Goal: Task Accomplishment & Management: Complete application form

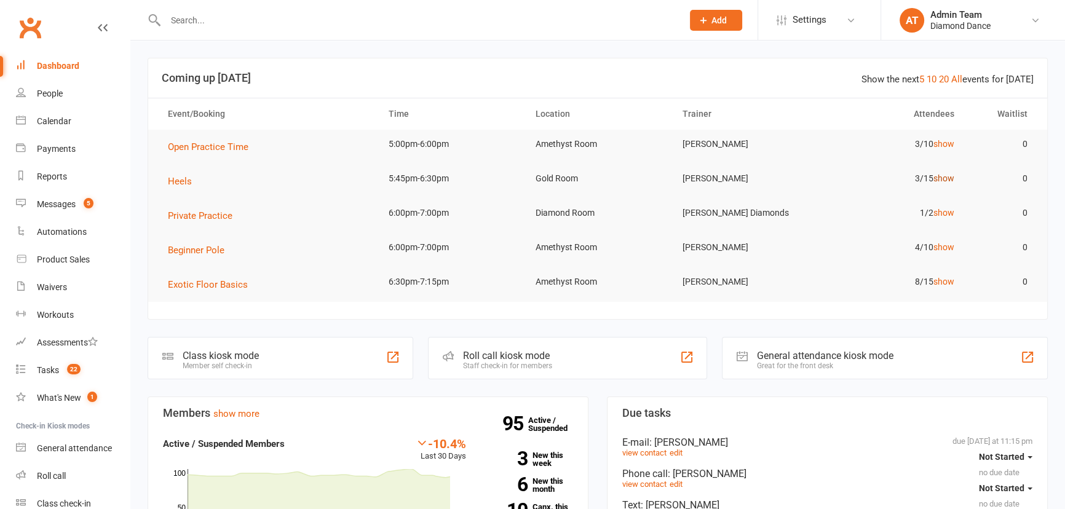
click at [947, 178] on link "show" at bounding box center [943, 178] width 21 height 10
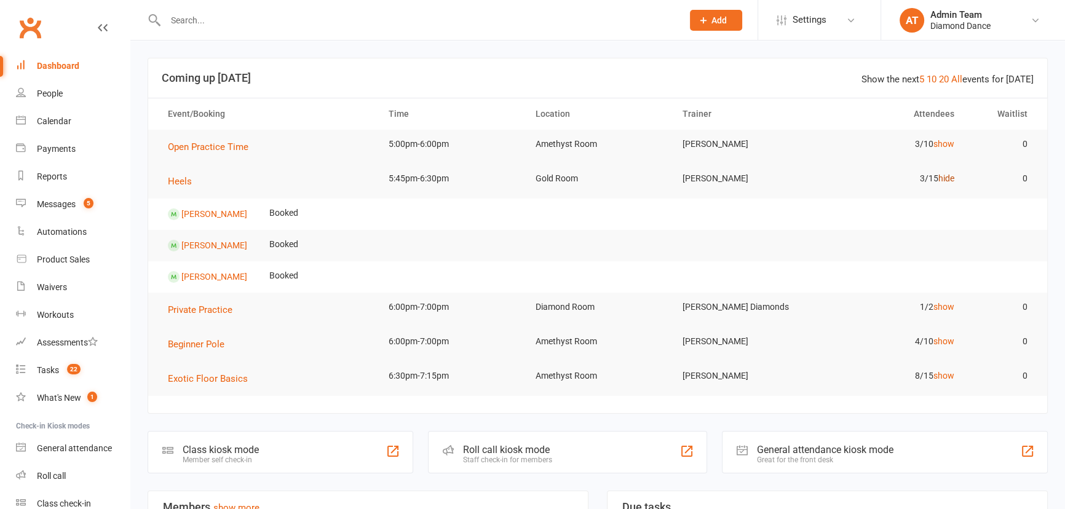
click at [948, 178] on link "hide" at bounding box center [946, 178] width 16 height 10
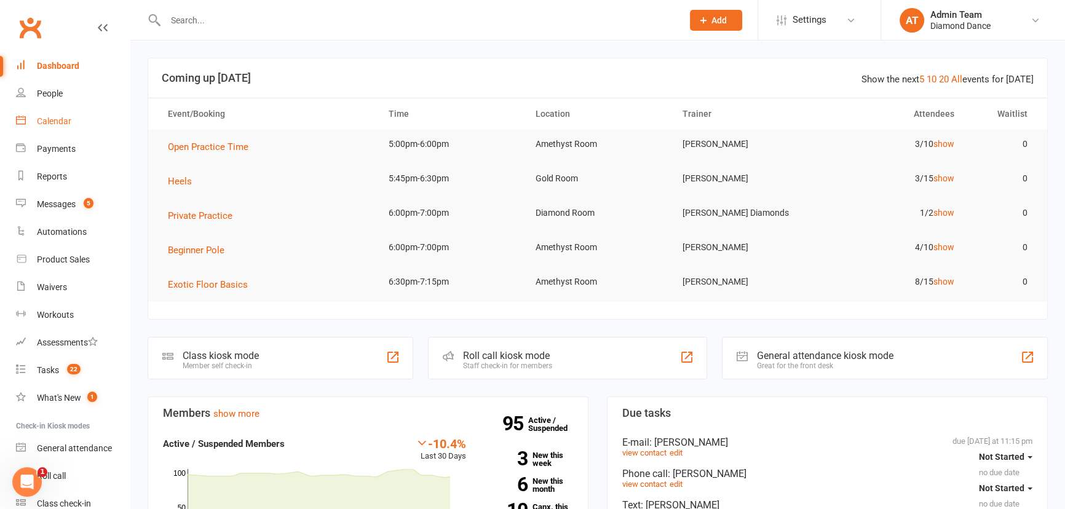
click at [58, 127] on link "Calendar" at bounding box center [73, 122] width 114 height 28
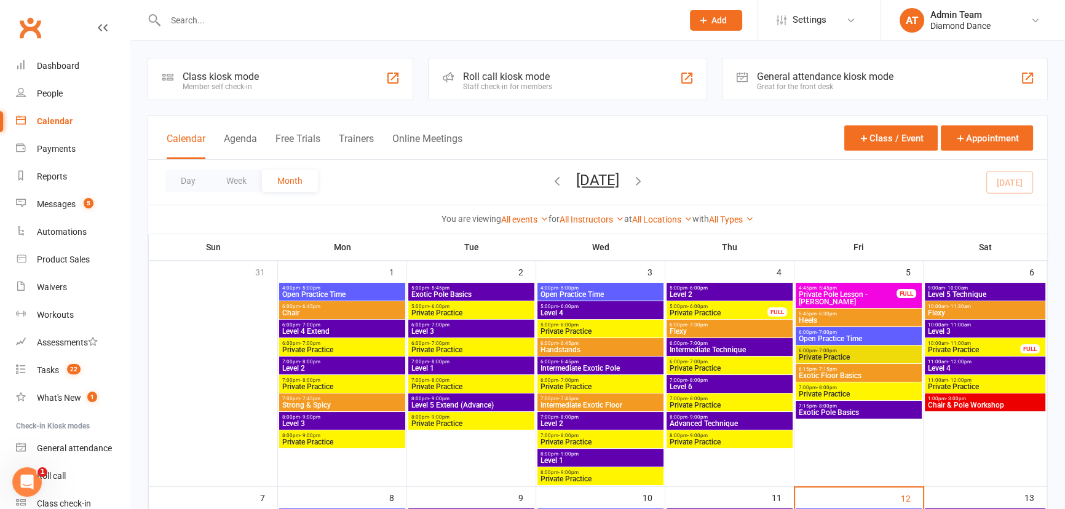
scroll to position [223, 0]
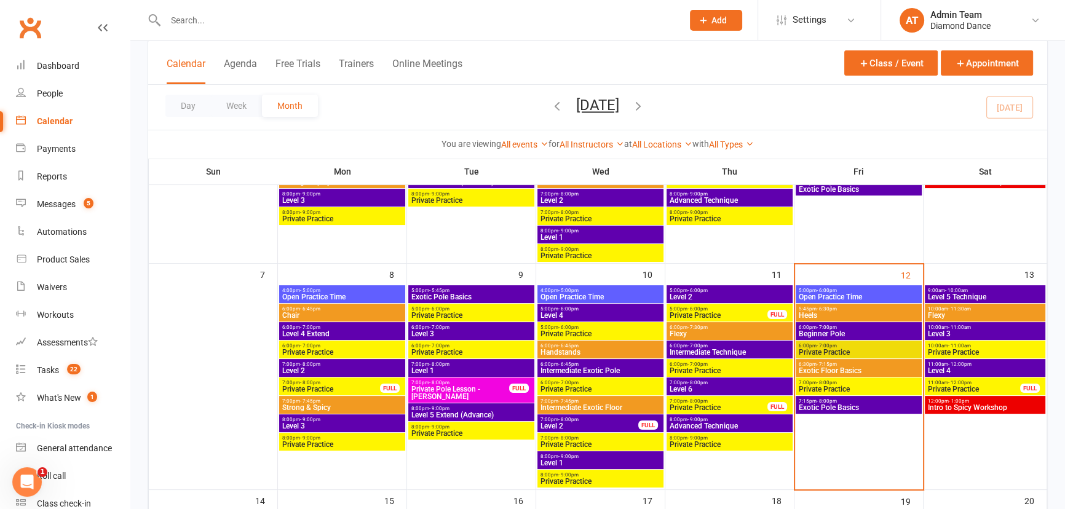
click at [878, 406] on span "Exotic Pole Basics" at bounding box center [858, 407] width 121 height 7
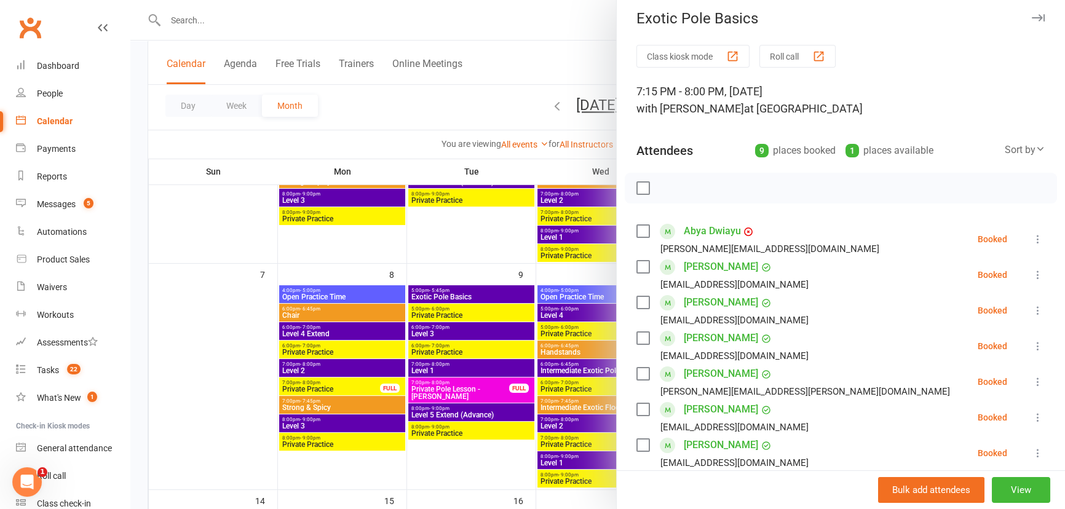
scroll to position [0, 0]
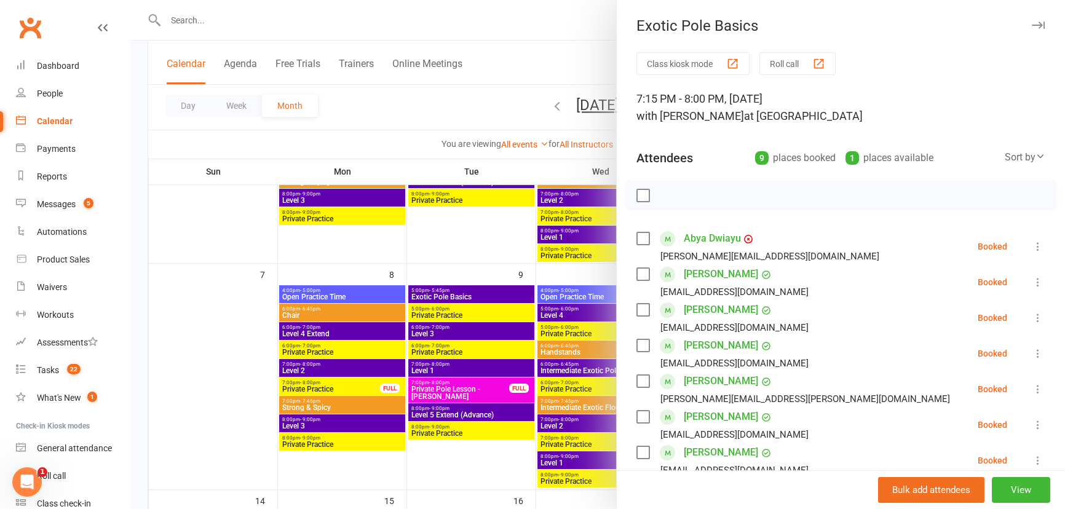
click at [1032, 25] on icon "button" at bounding box center [1038, 25] width 13 height 7
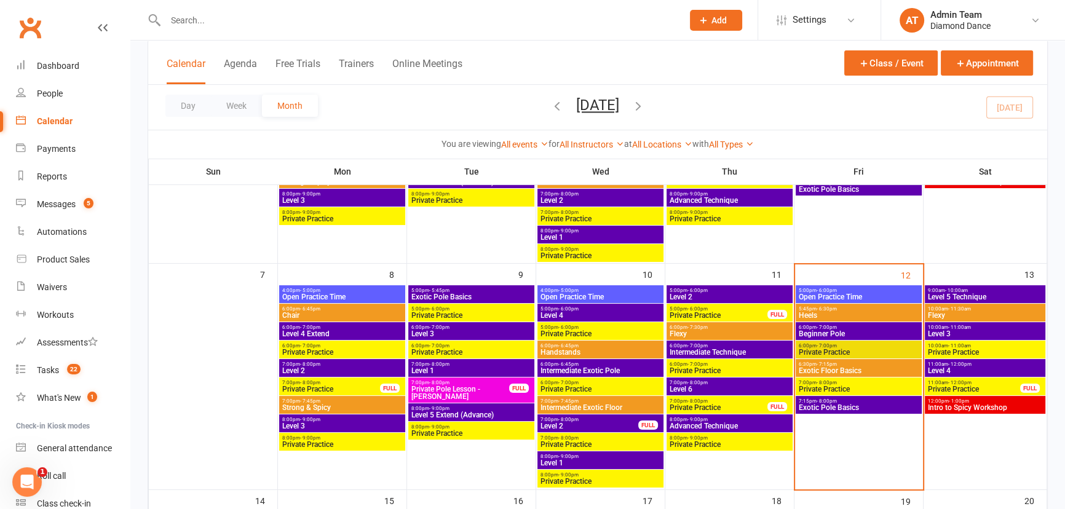
click at [860, 368] on span "Exotic Floor Basics" at bounding box center [858, 370] width 121 height 7
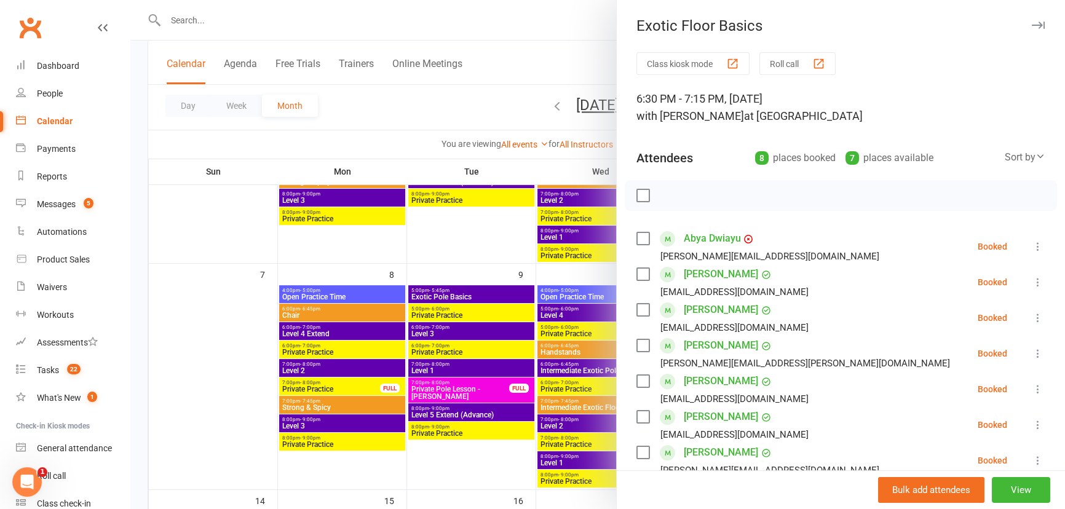
click at [1032, 25] on icon "button" at bounding box center [1038, 25] width 13 height 7
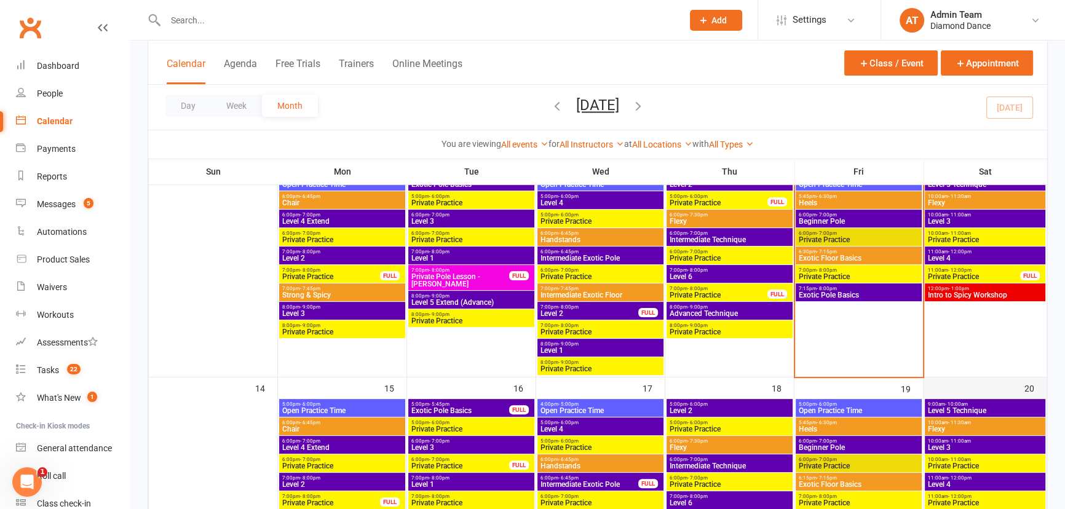
scroll to position [335, 0]
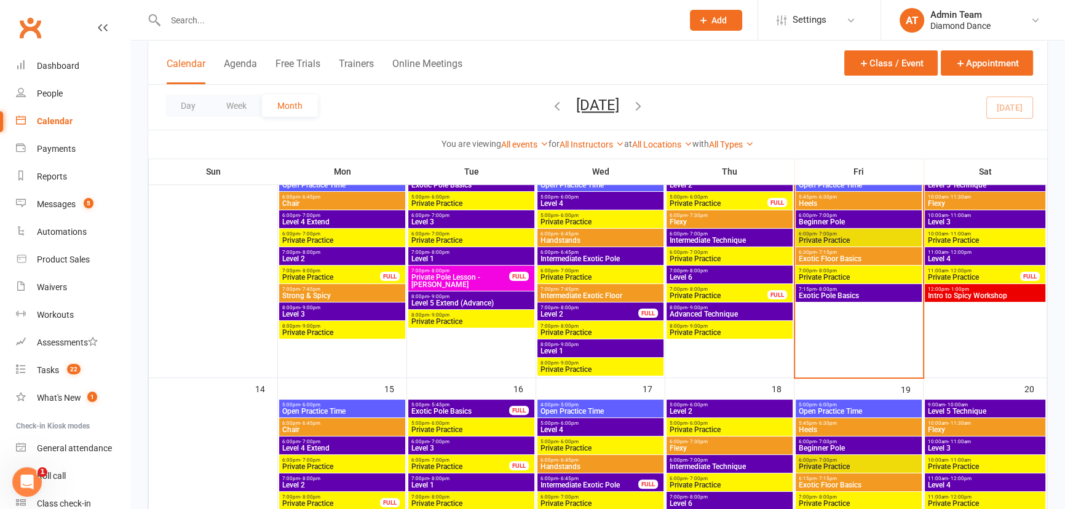
click at [967, 292] on span "Intro to Spicy Workshop" at bounding box center [985, 295] width 116 height 7
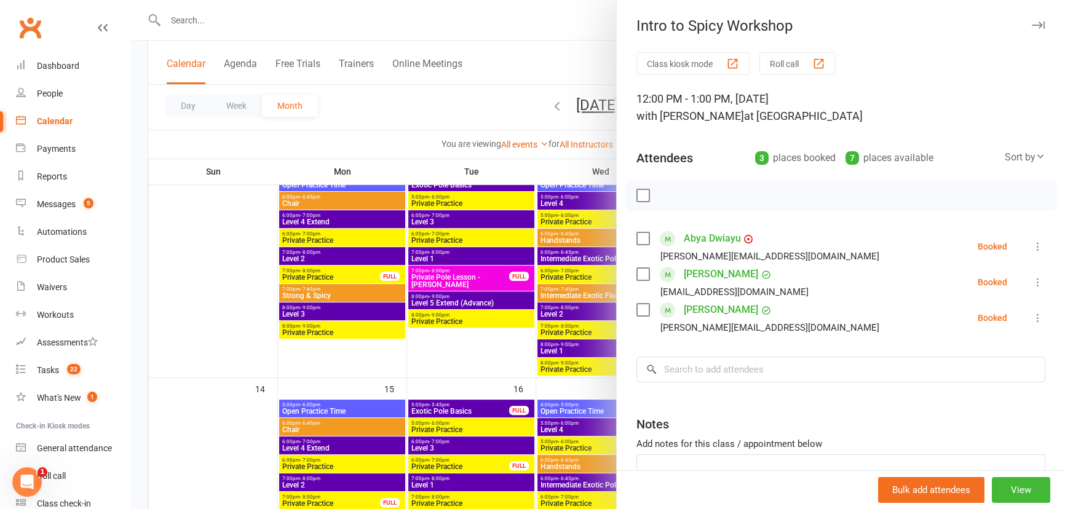
click at [1030, 30] on button "button" at bounding box center [1037, 25] width 15 height 15
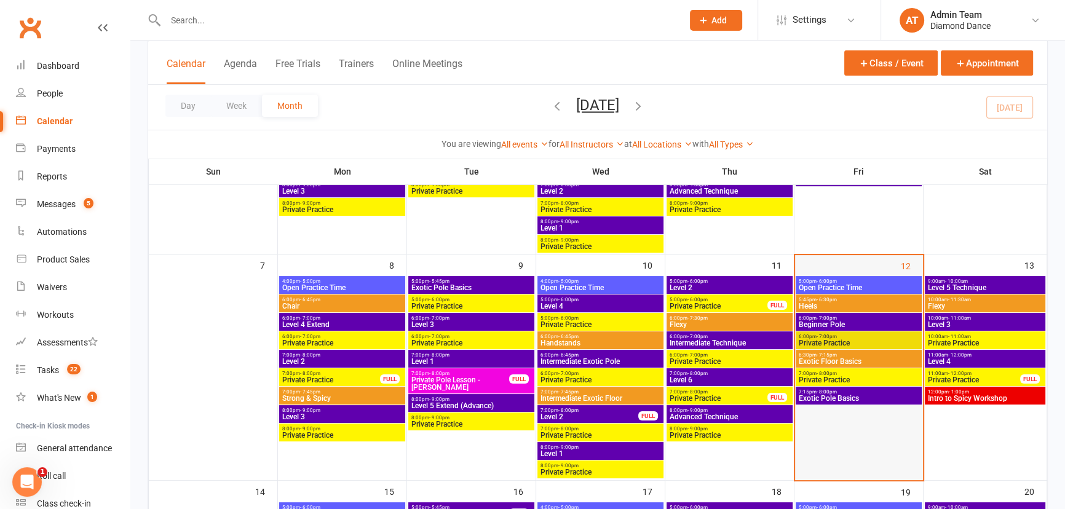
scroll to position [223, 0]
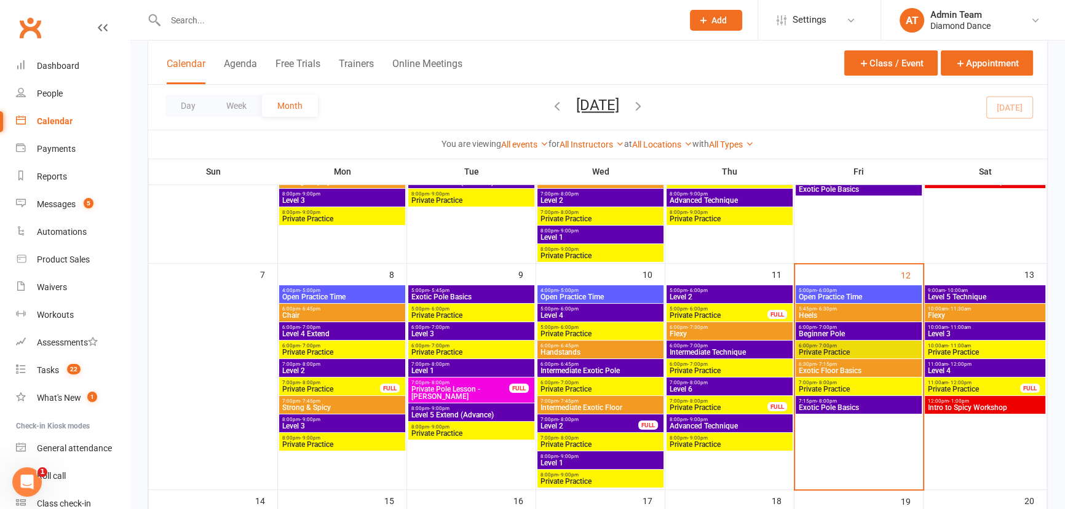
click at [723, 29] on button "Add" at bounding box center [716, 20] width 52 height 21
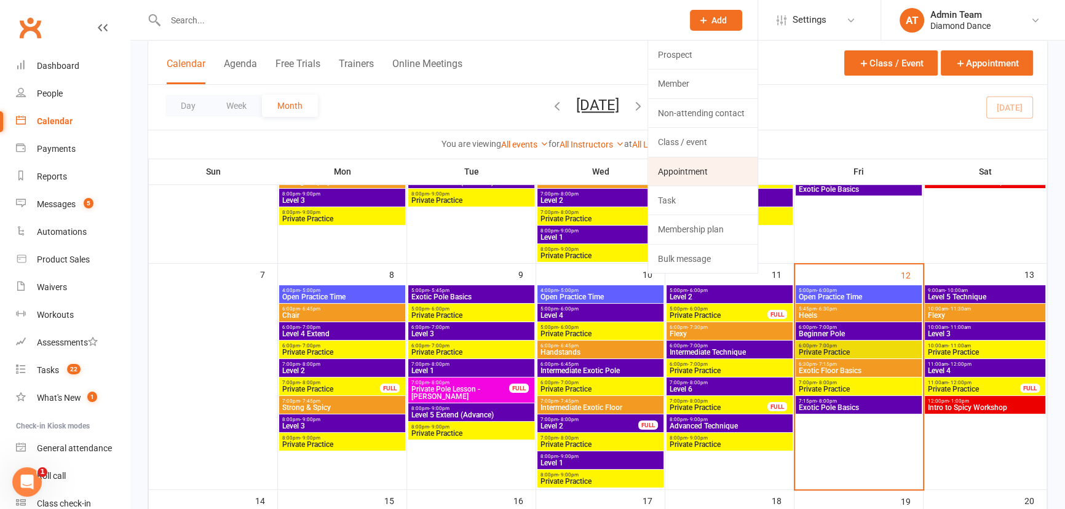
click at [714, 170] on link "Appointment" at bounding box center [702, 171] width 109 height 28
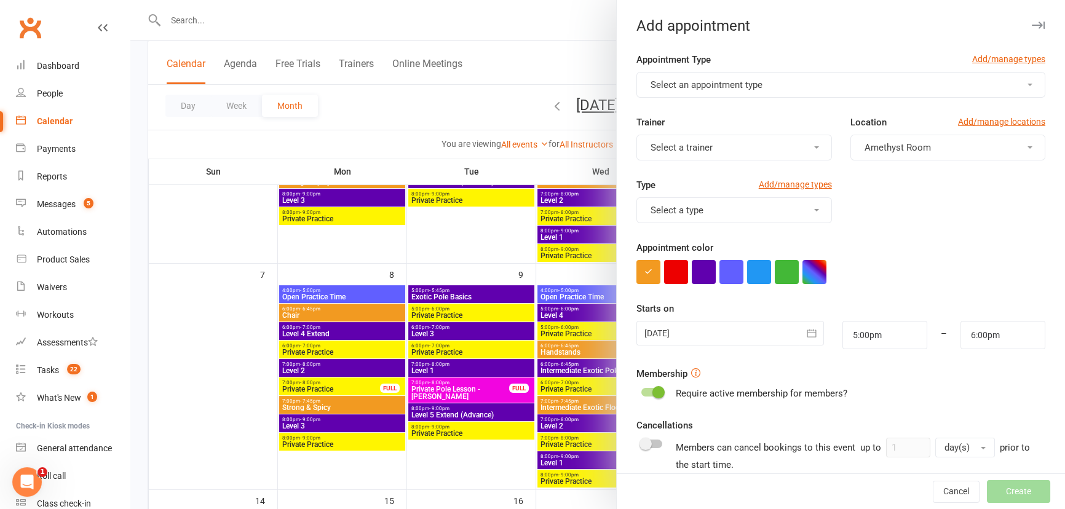
click at [780, 96] on button "Select an appointment type" at bounding box center [840, 85] width 409 height 26
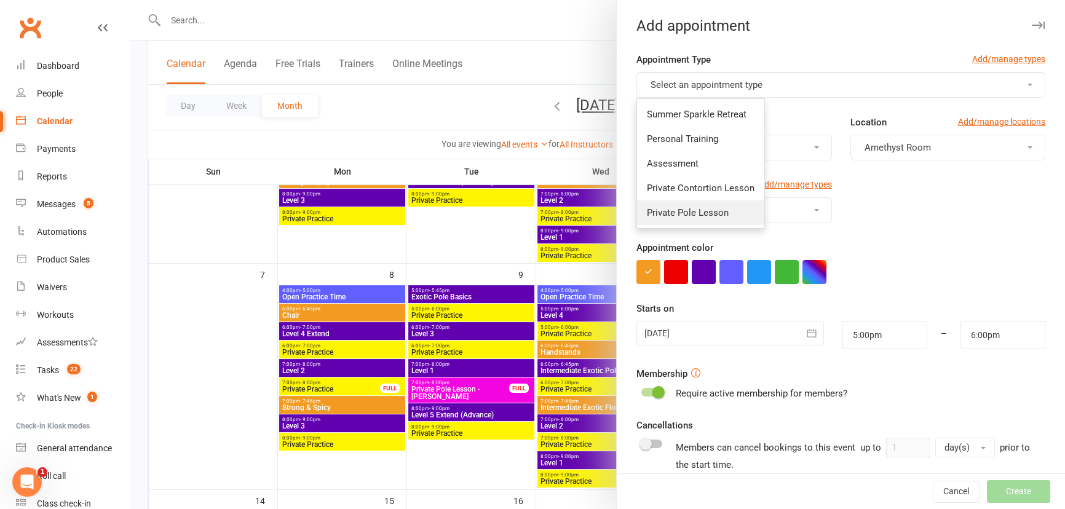
click at [705, 221] on link "Private Pole Lesson" at bounding box center [700, 212] width 127 height 25
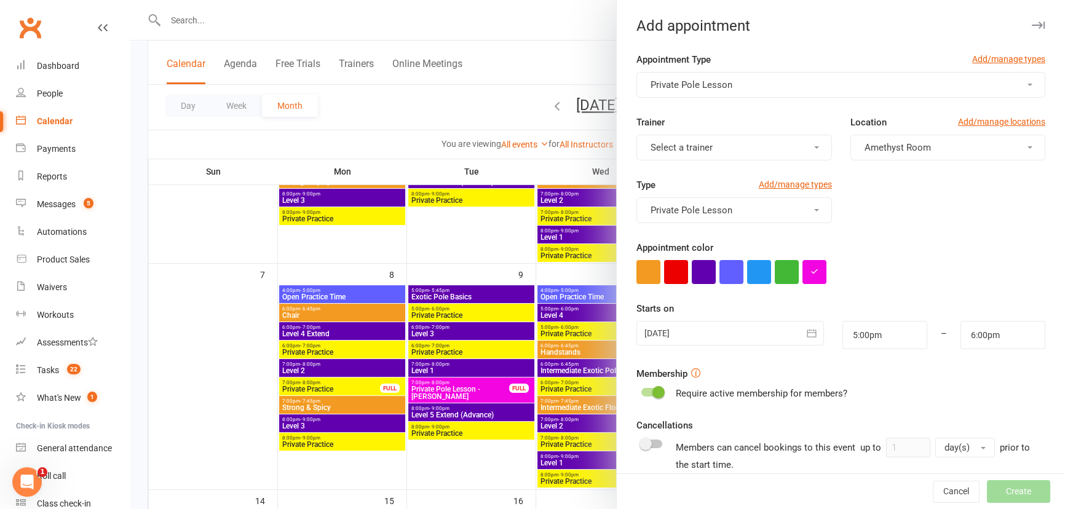
click at [756, 148] on button "Select a trainer" at bounding box center [733, 148] width 195 height 26
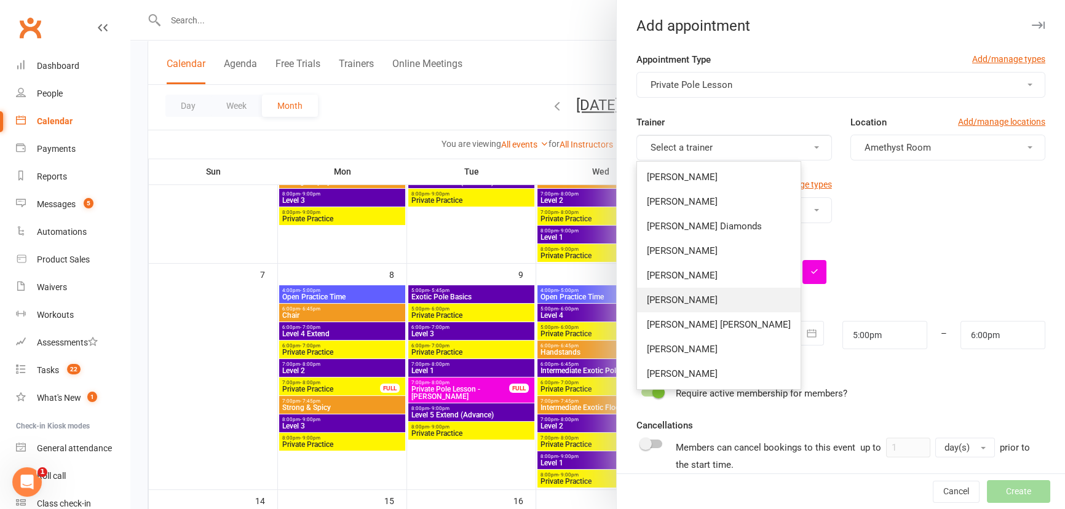
click at [704, 296] on link "[PERSON_NAME]" at bounding box center [719, 300] width 164 height 25
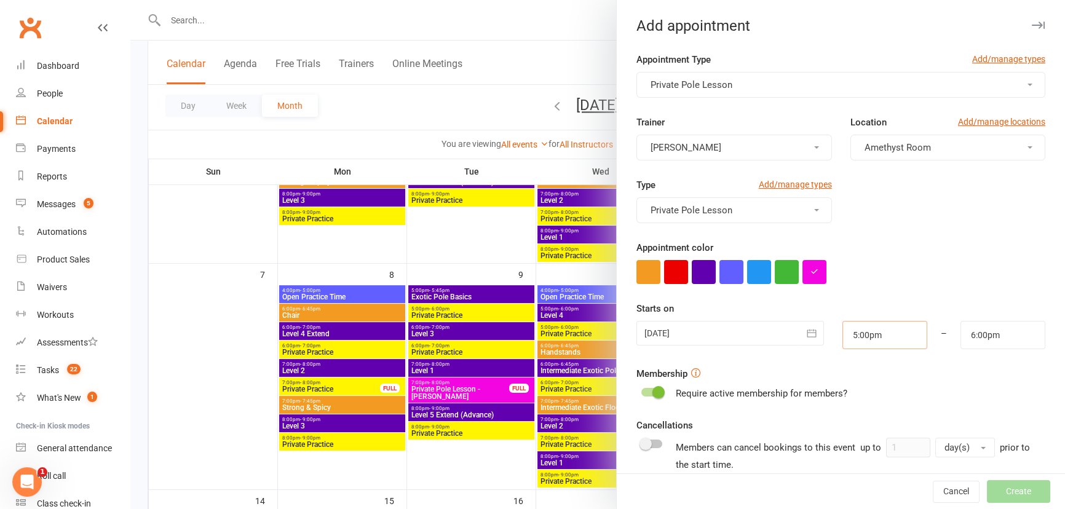
click at [873, 333] on input "5:00pm" at bounding box center [884, 335] width 85 height 28
type input "8:00pm"
type input "9:00pm"
click at [852, 426] on li "8:00pm" at bounding box center [872, 432] width 59 height 18
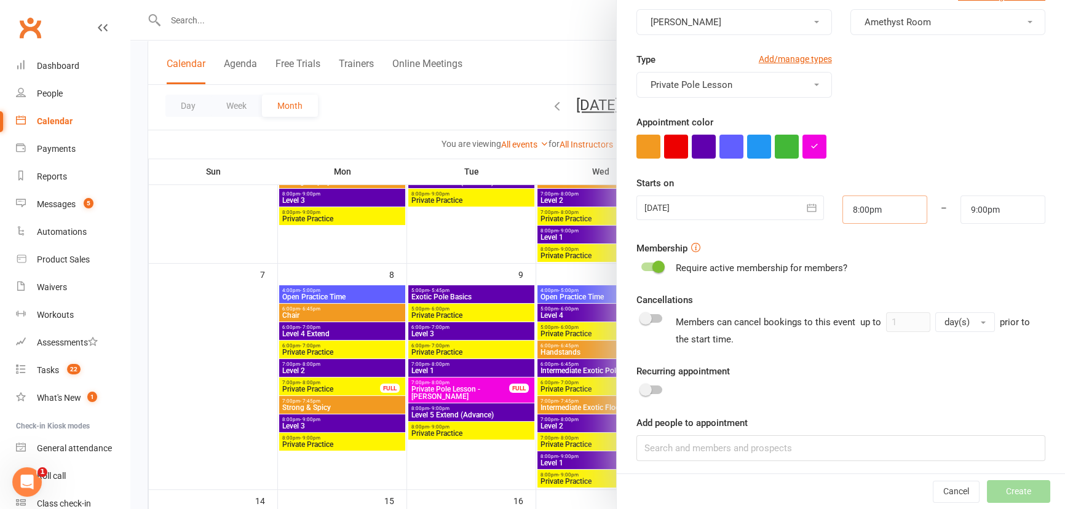
scroll to position [129, 0]
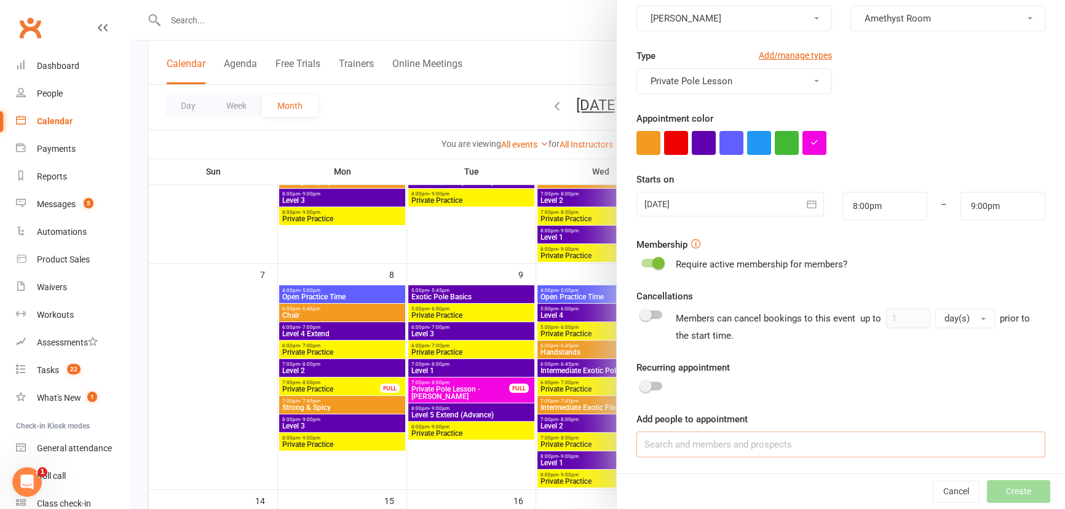
drag, startPoint x: 695, startPoint y: 450, endPoint x: 689, endPoint y: 438, distance: 13.2
click at [695, 449] on input at bounding box center [840, 445] width 409 height 26
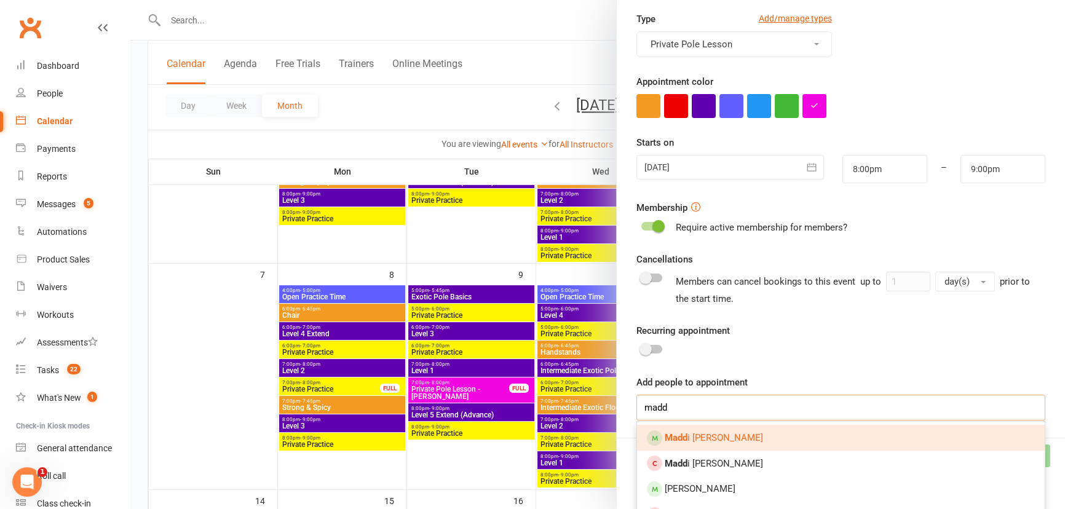
scroll to position [184, 0]
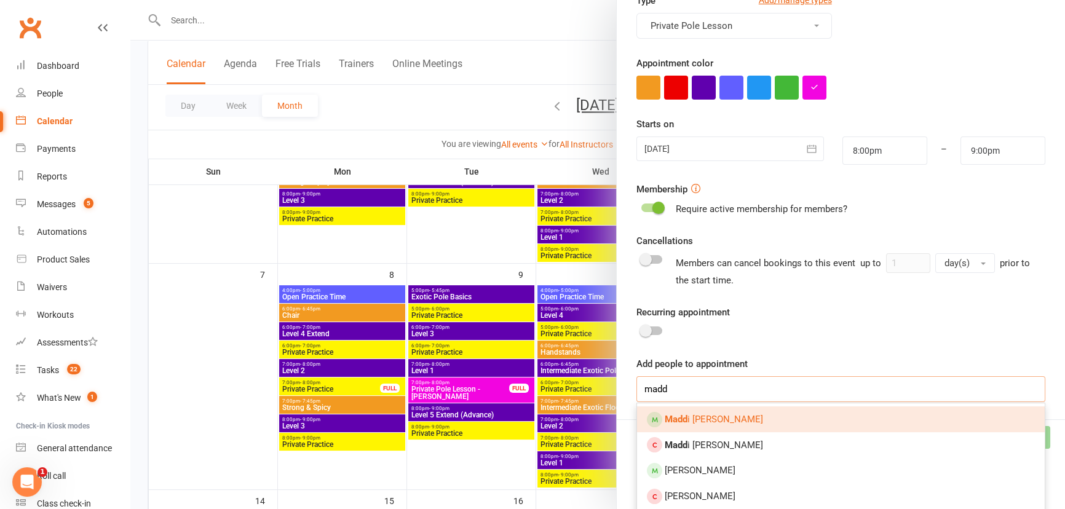
type input "madd"
click at [722, 422] on span "Madd i [PERSON_NAME]" at bounding box center [714, 419] width 98 height 11
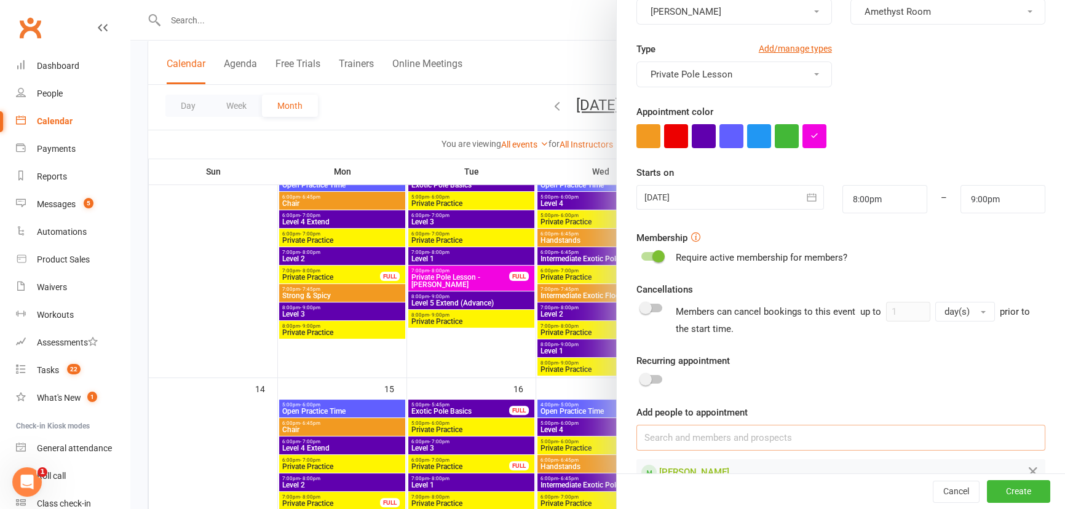
scroll to position [163, 0]
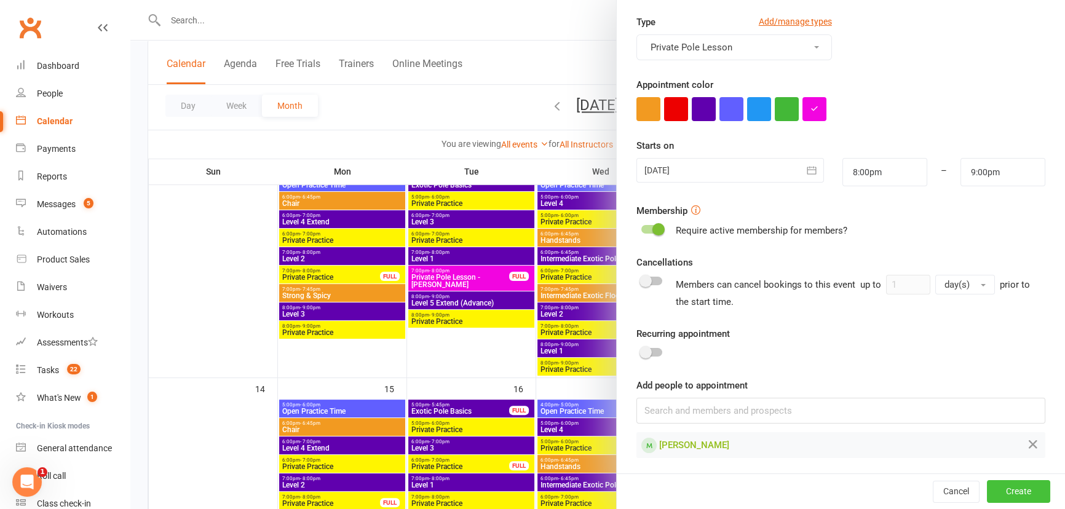
click at [1018, 492] on button "Create" at bounding box center [1018, 492] width 63 height 22
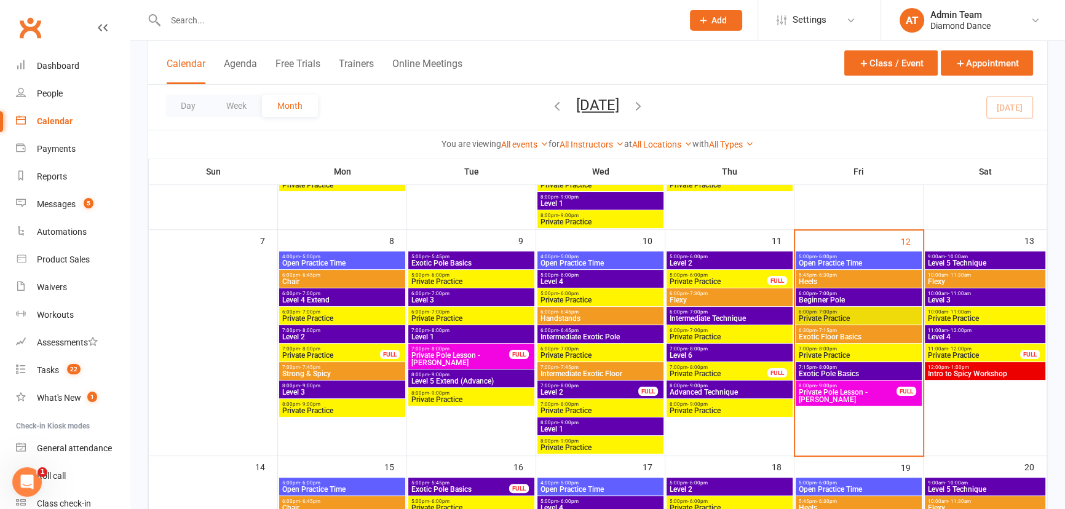
scroll to position [391, 0]
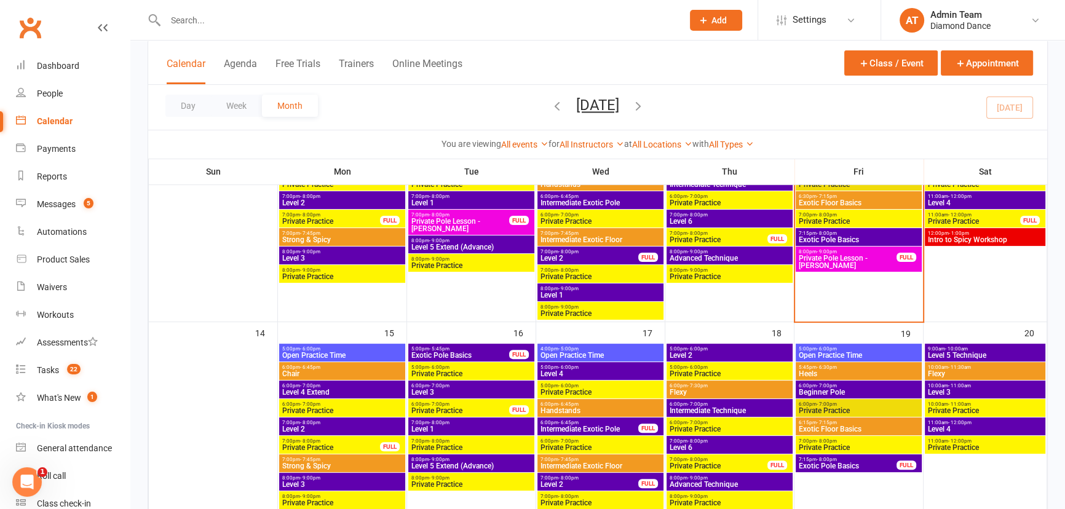
click at [715, 15] on span "Add" at bounding box center [718, 20] width 15 height 10
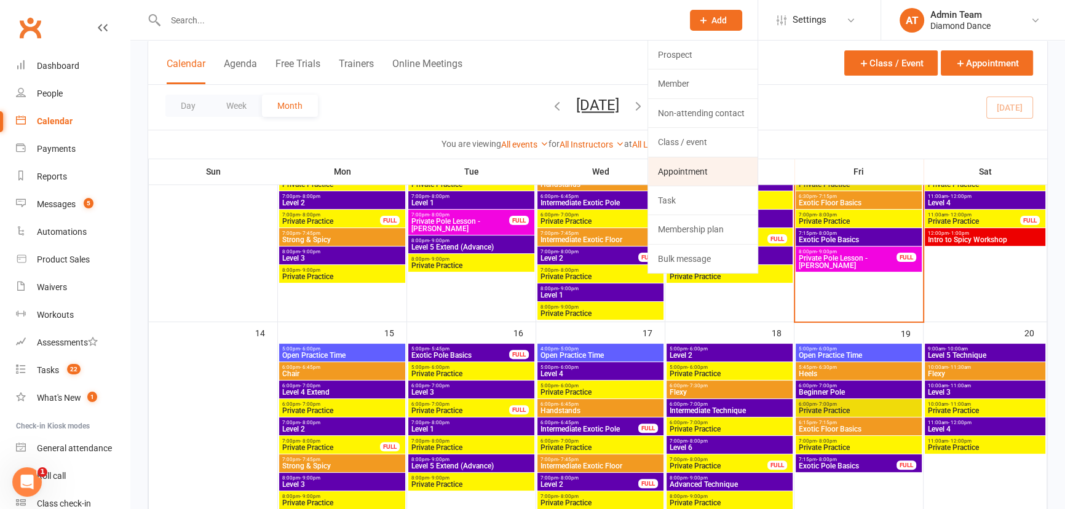
click at [710, 173] on link "Appointment" at bounding box center [702, 171] width 109 height 28
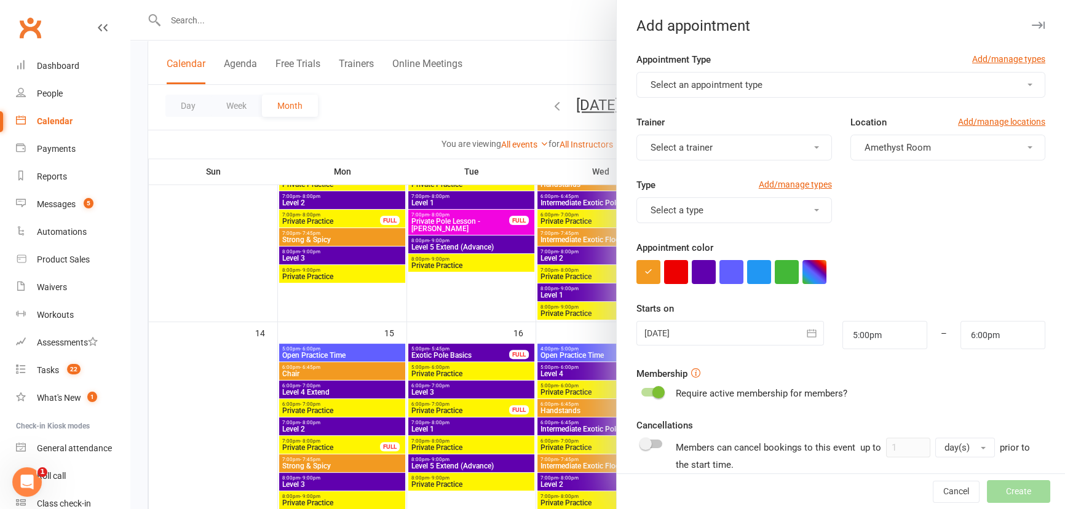
click at [759, 82] on button "Select an appointment type" at bounding box center [840, 85] width 409 height 26
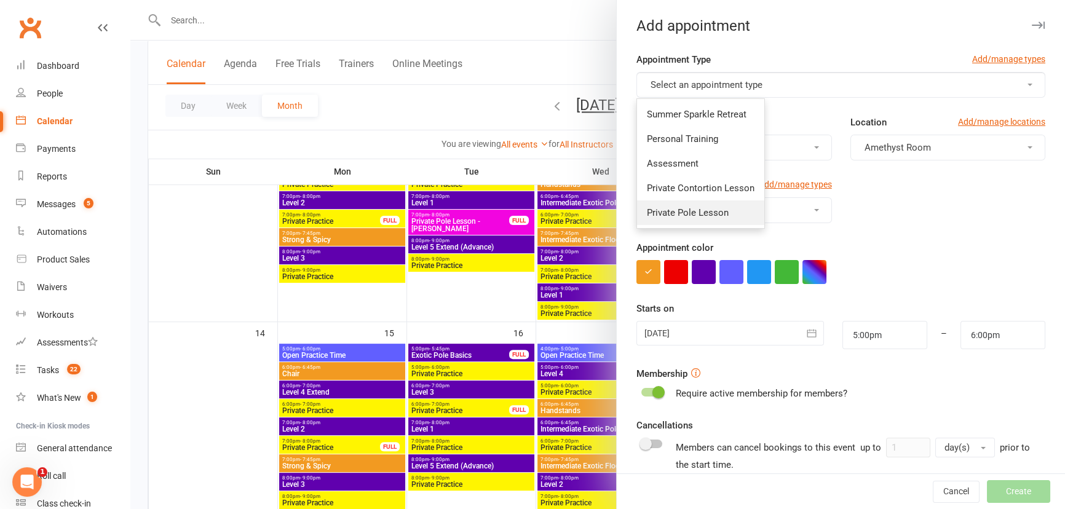
click at [697, 215] on span "Private Pole Lesson" at bounding box center [688, 212] width 82 height 11
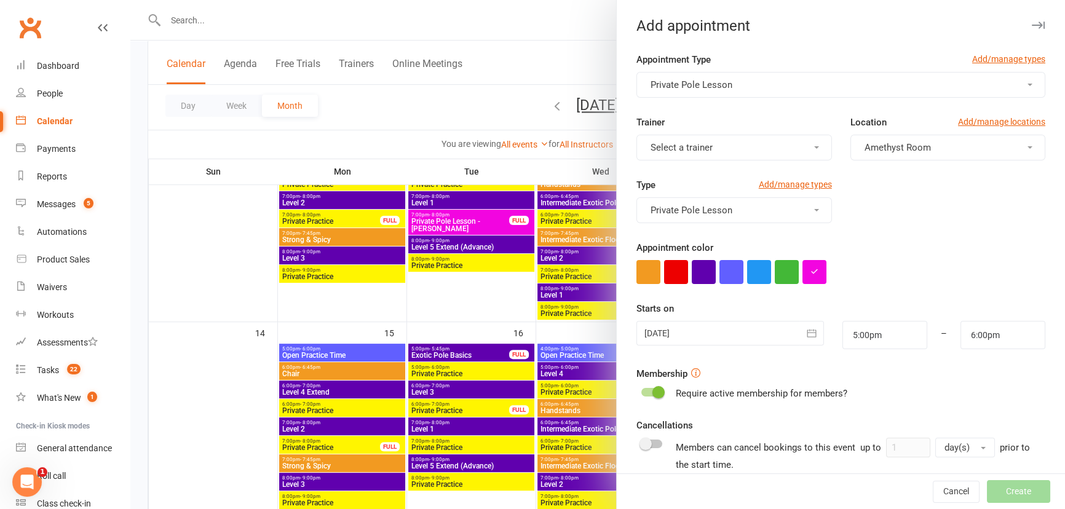
click at [744, 144] on button "Select a trainer" at bounding box center [733, 148] width 195 height 26
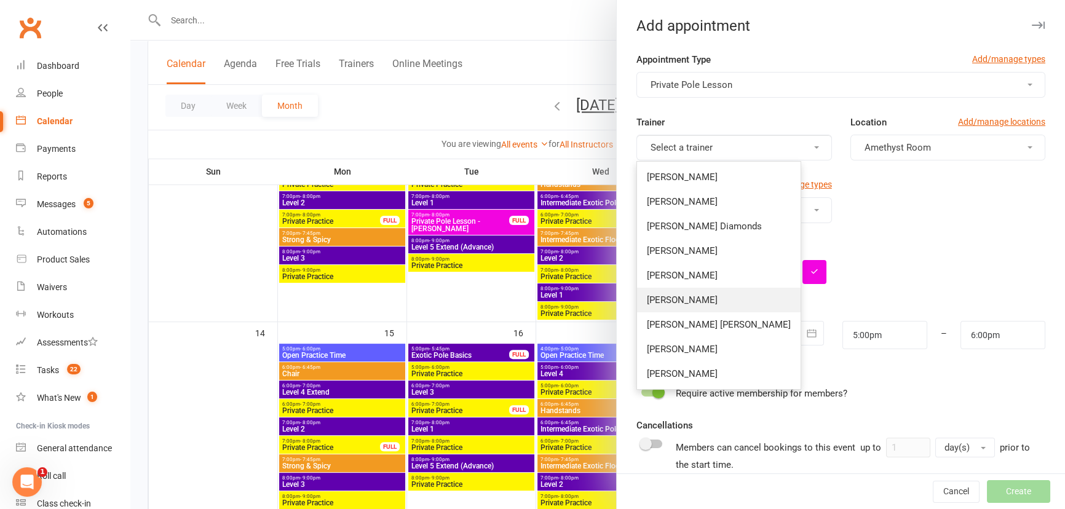
click at [698, 303] on span "[PERSON_NAME]" at bounding box center [682, 299] width 71 height 11
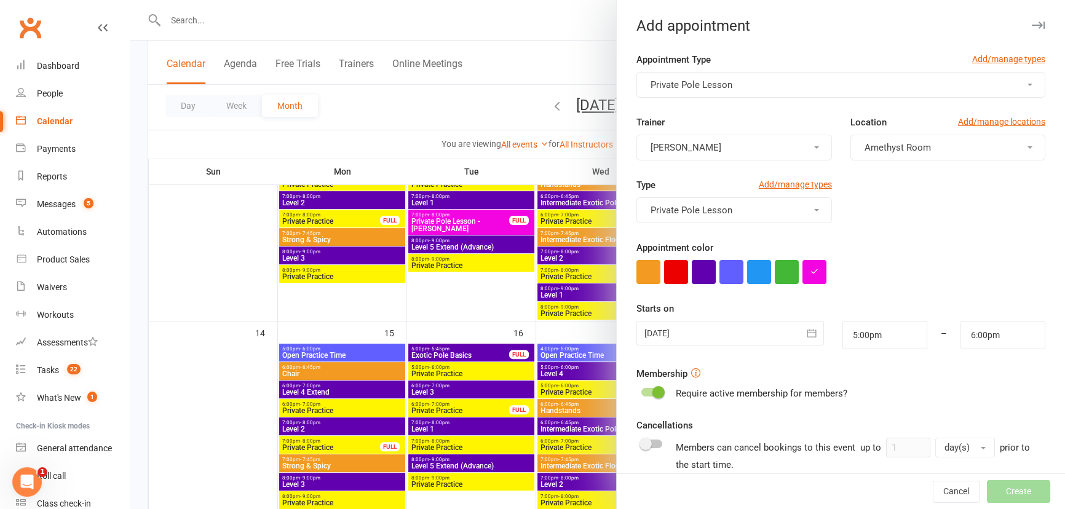
click at [765, 339] on div at bounding box center [729, 333] width 187 height 25
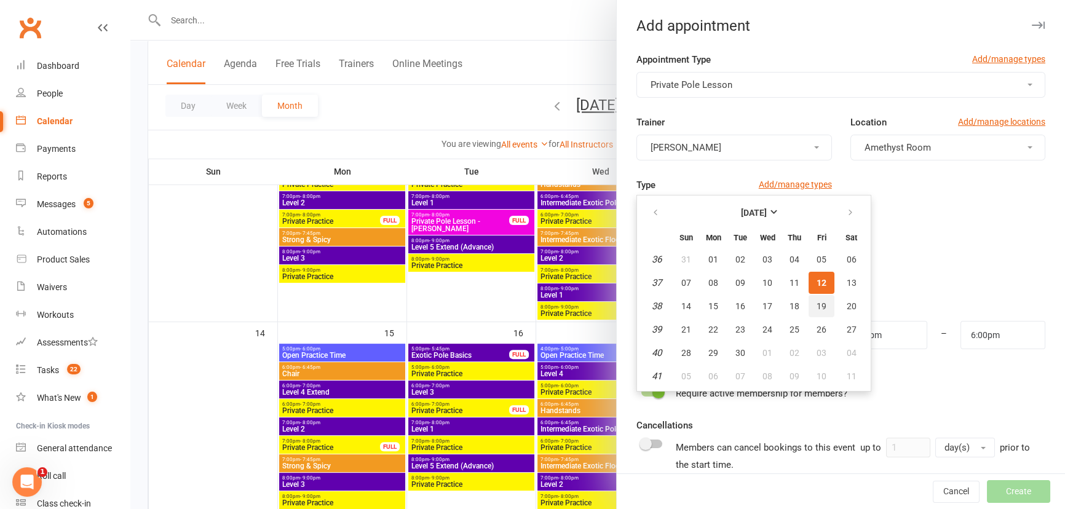
click at [818, 304] on span "19" at bounding box center [821, 306] width 10 height 10
type input "[DATE]"
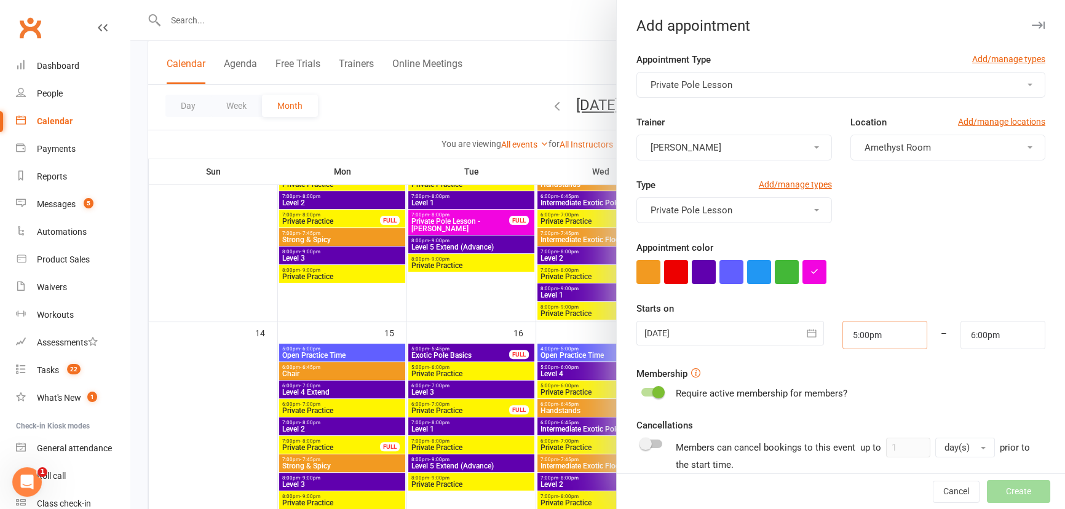
click at [864, 336] on input "5:00pm" at bounding box center [884, 335] width 85 height 28
type input "4:45pm"
type input "5:45pm"
click at [862, 361] on li "4:45pm" at bounding box center [872, 359] width 59 height 18
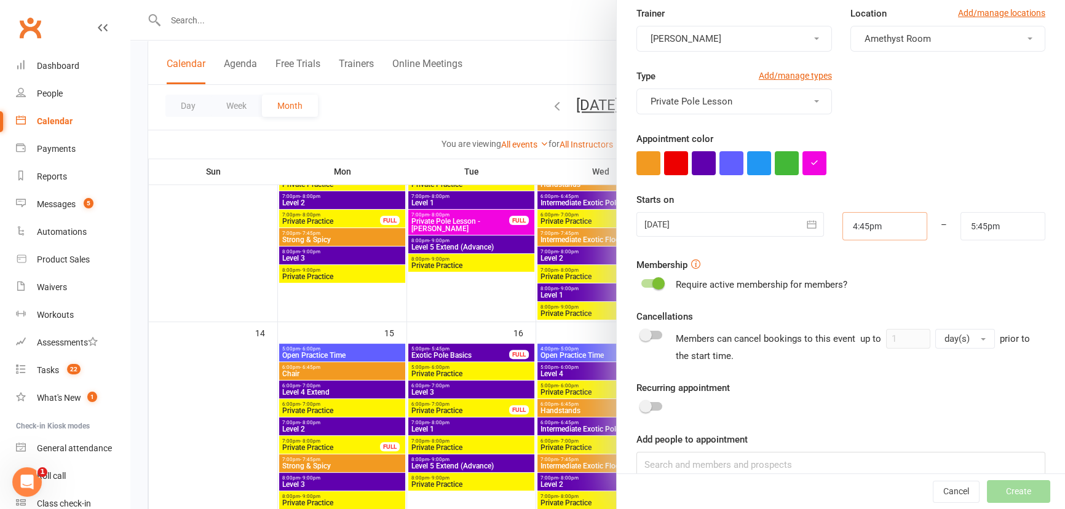
scroll to position [129, 0]
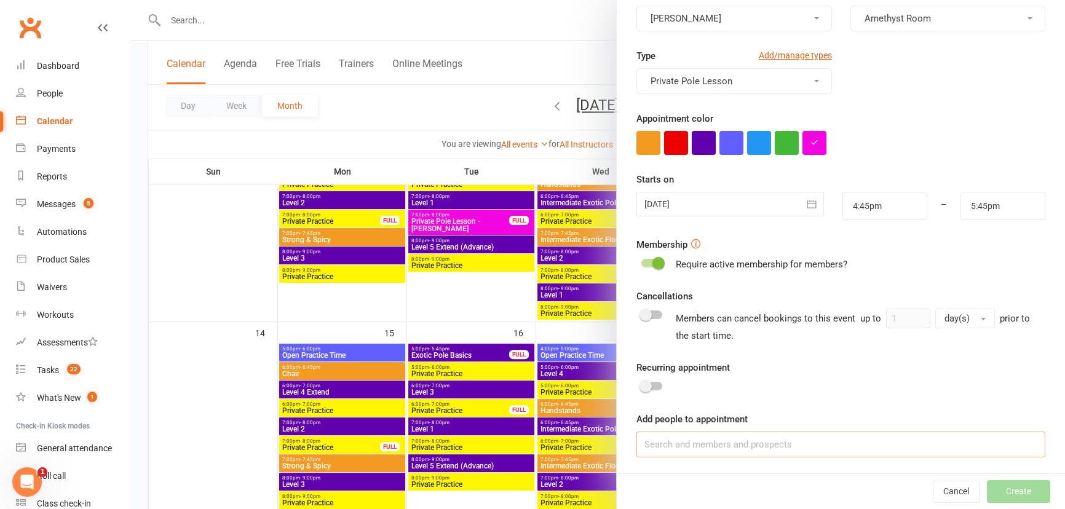
click at [719, 451] on input at bounding box center [840, 445] width 409 height 26
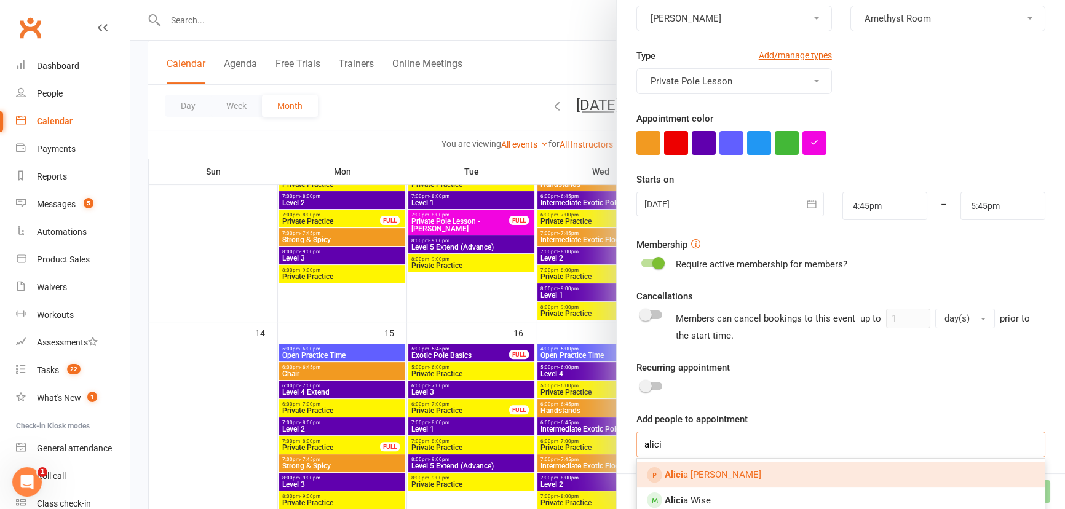
scroll to position [184, 0]
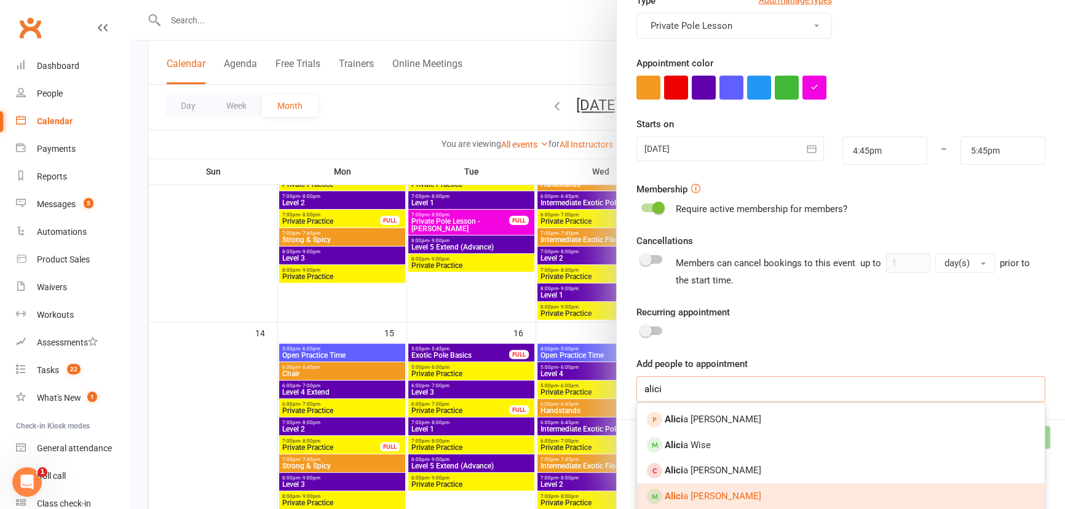
type input "alici"
click at [743, 492] on link "[PERSON_NAME]" at bounding box center [841, 496] width 408 height 26
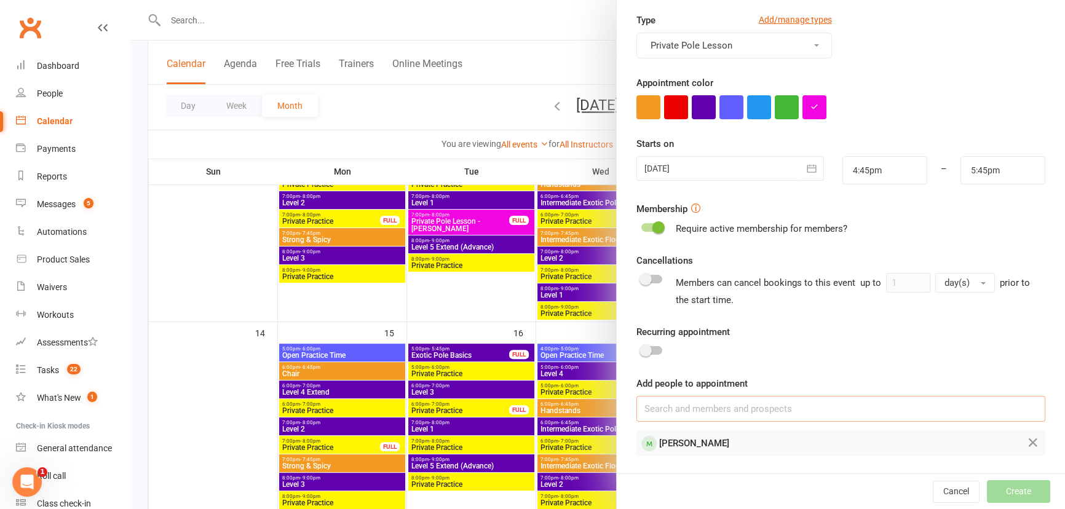
scroll to position [163, 0]
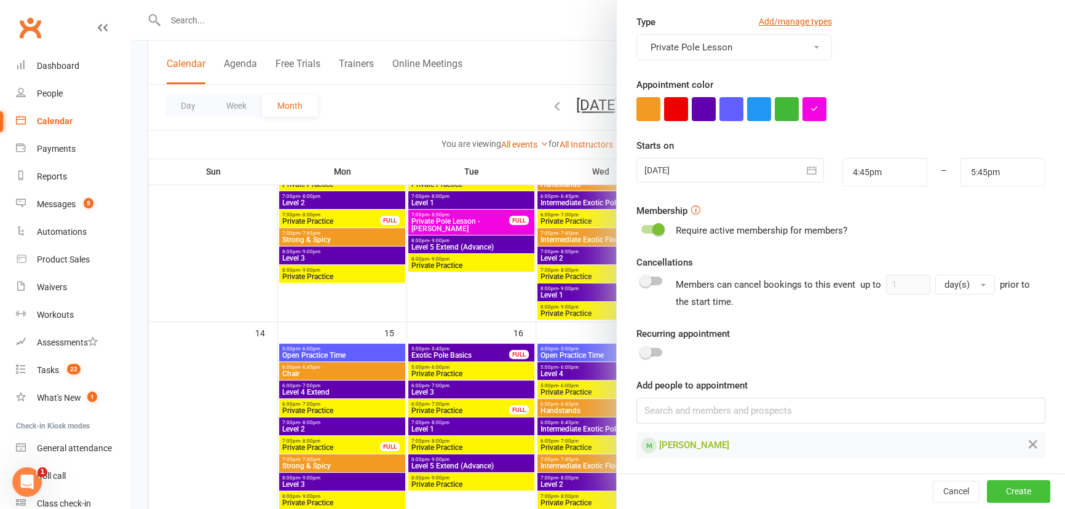
click at [1018, 493] on button "Create" at bounding box center [1018, 492] width 63 height 22
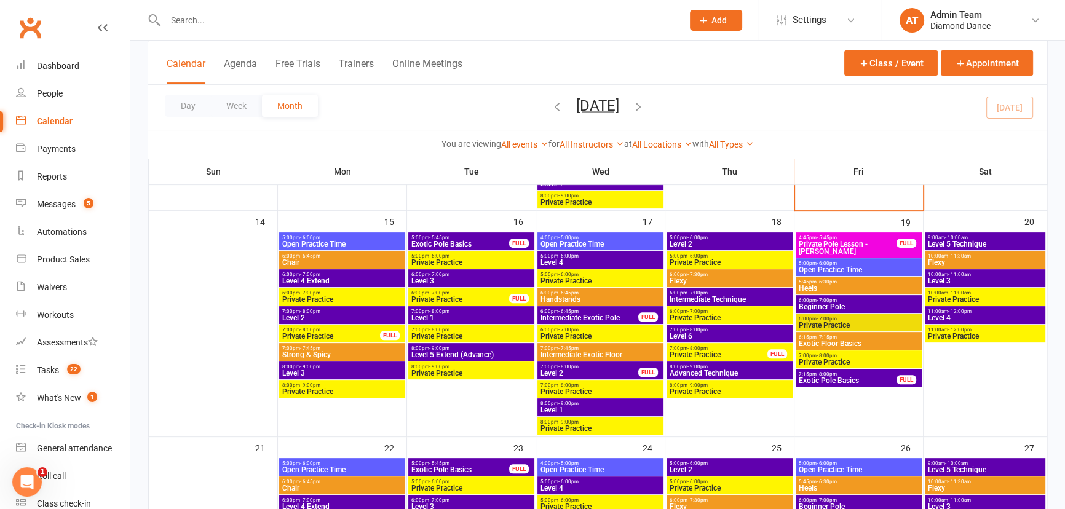
scroll to position [503, 0]
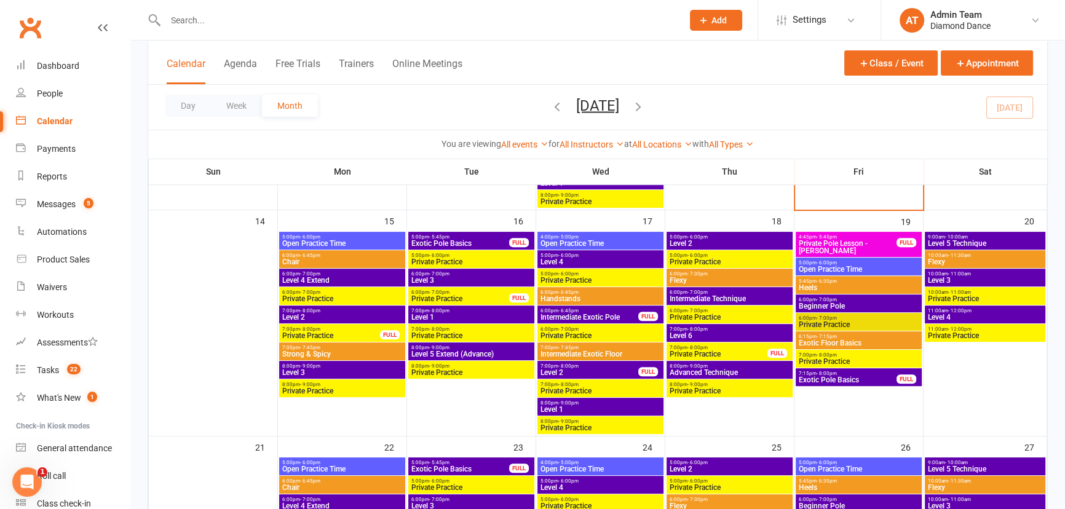
click at [724, 12] on button "Add" at bounding box center [716, 20] width 52 height 21
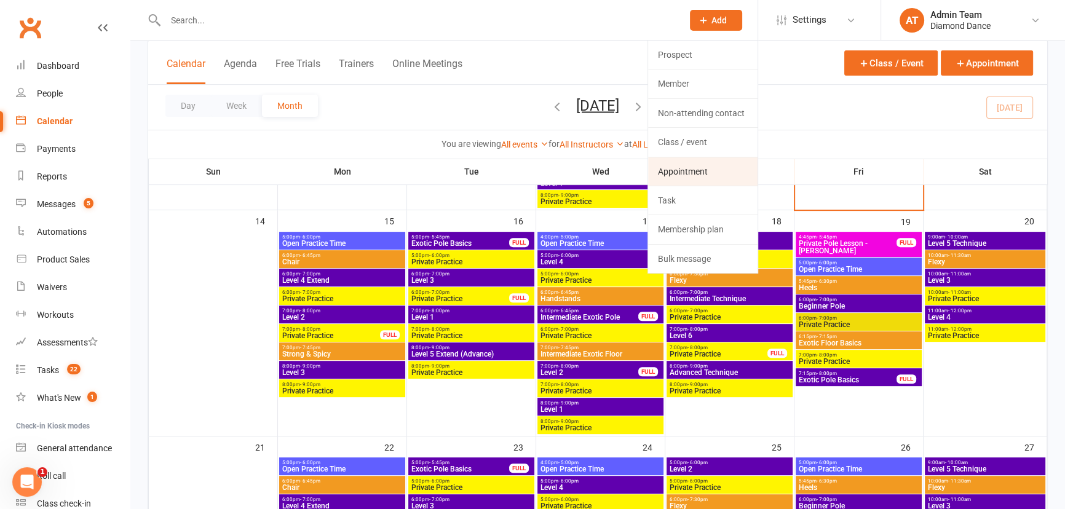
click at [720, 170] on link "Appointment" at bounding box center [702, 171] width 109 height 28
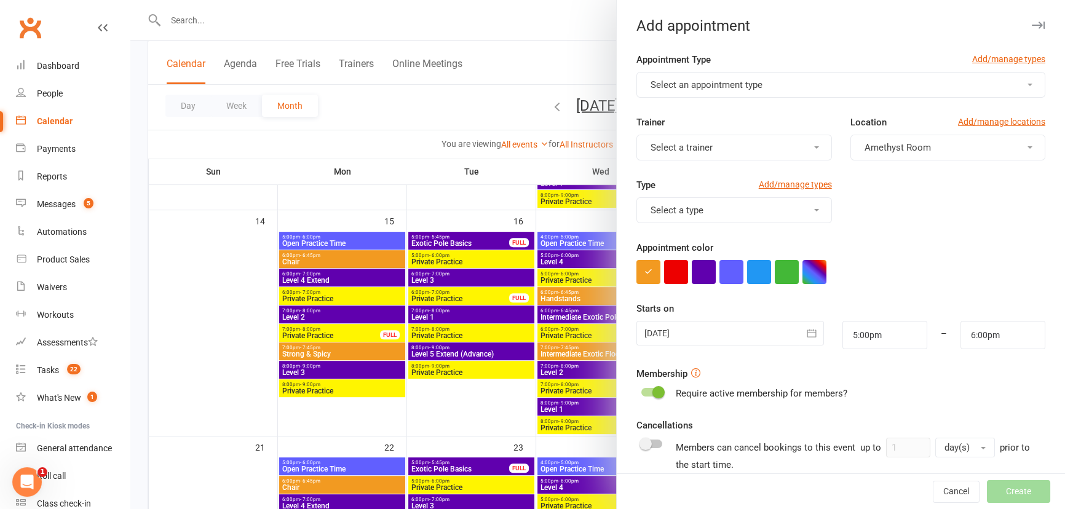
click at [768, 82] on button "Select an appointment type" at bounding box center [840, 85] width 409 height 26
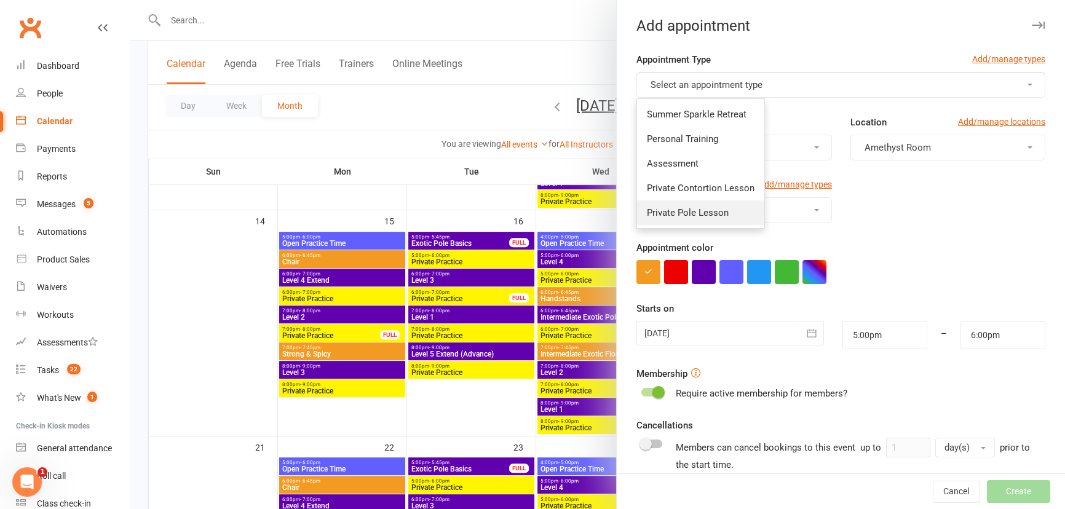
click at [721, 207] on span "Private Pole Lesson" at bounding box center [688, 212] width 82 height 11
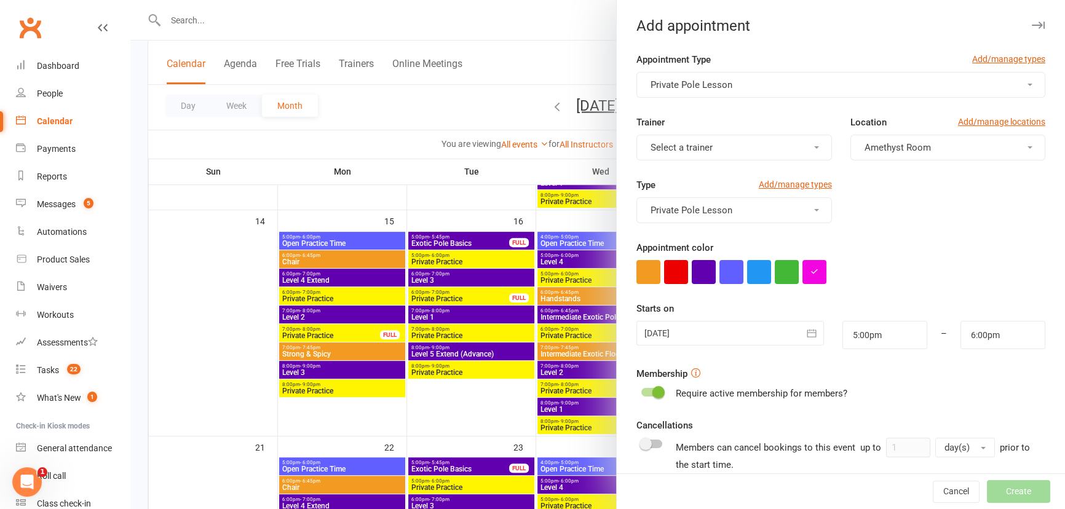
click at [754, 150] on button "Select a trainer" at bounding box center [733, 148] width 195 height 26
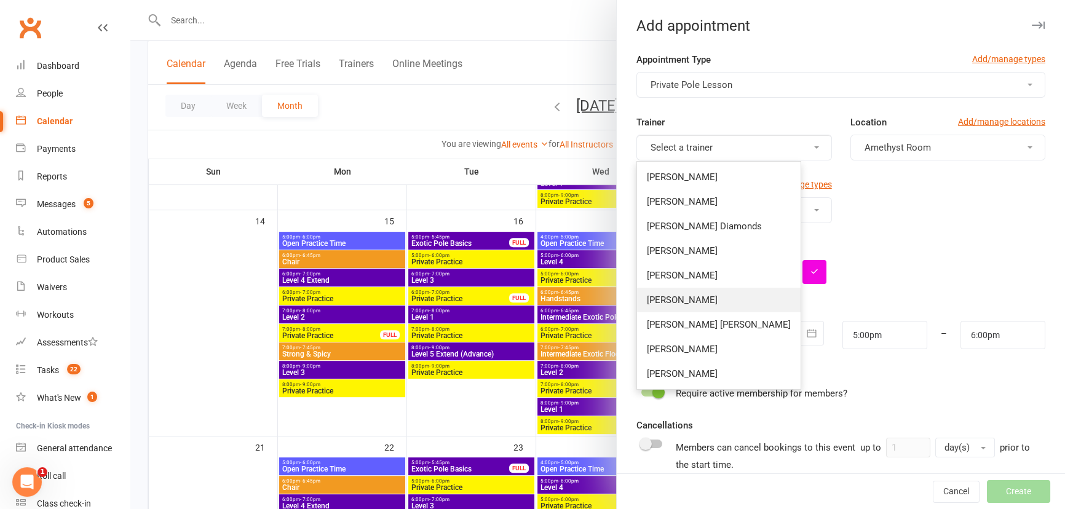
click at [701, 293] on link "[PERSON_NAME]" at bounding box center [719, 300] width 164 height 25
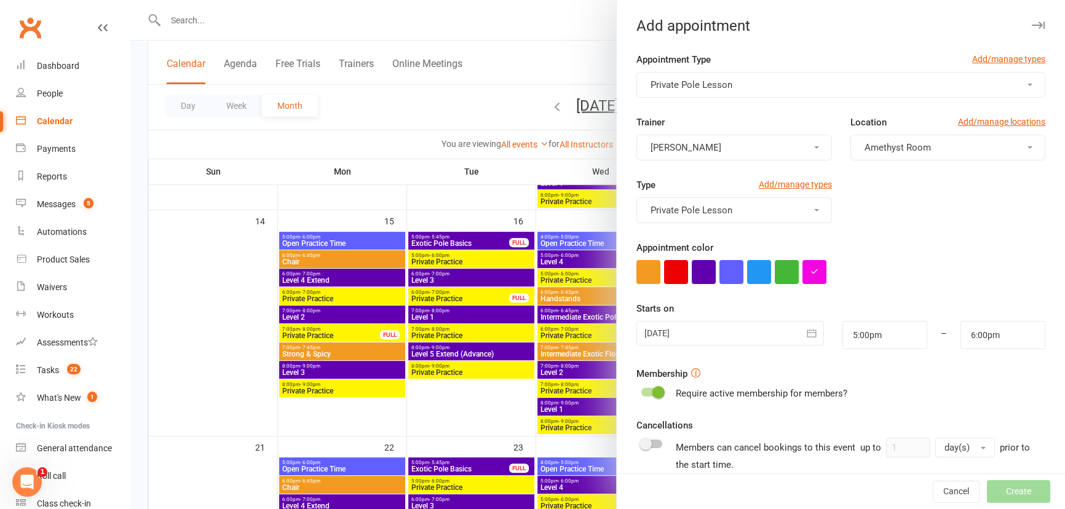
click at [664, 330] on div at bounding box center [729, 333] width 187 height 25
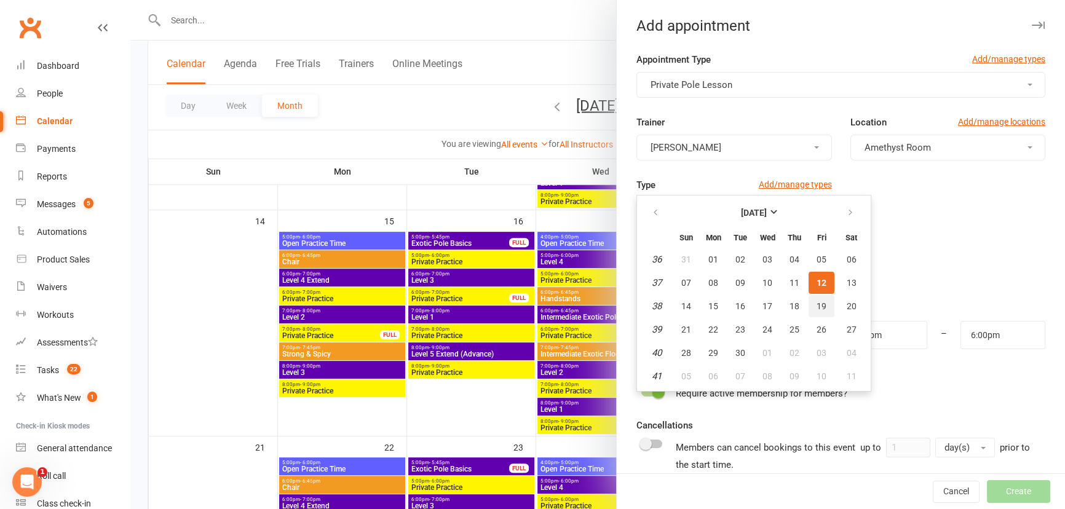
click at [820, 304] on button "19" at bounding box center [821, 306] width 26 height 22
type input "[DATE]"
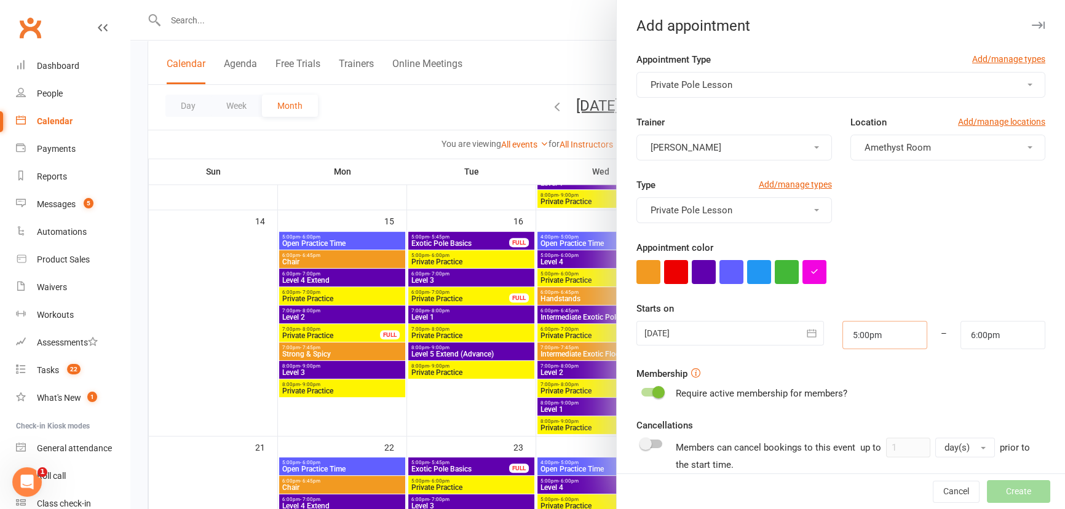
click at [860, 327] on input "5:00pm" at bounding box center [884, 335] width 85 height 28
type input "8:00pm"
type input "9:00pm"
click at [858, 425] on li "8:00pm" at bounding box center [872, 432] width 59 height 18
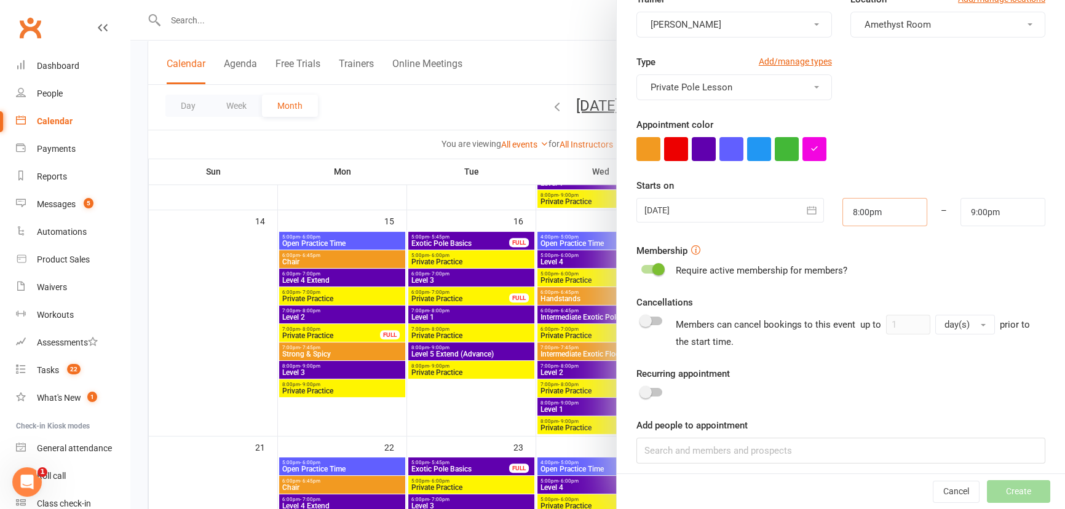
scroll to position [129, 0]
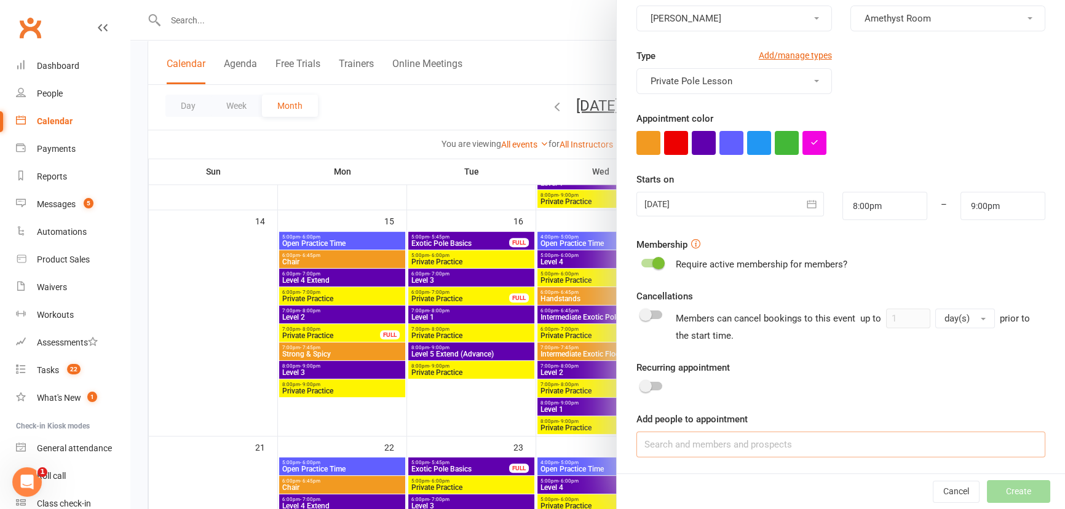
click at [723, 448] on input at bounding box center [840, 445] width 409 height 26
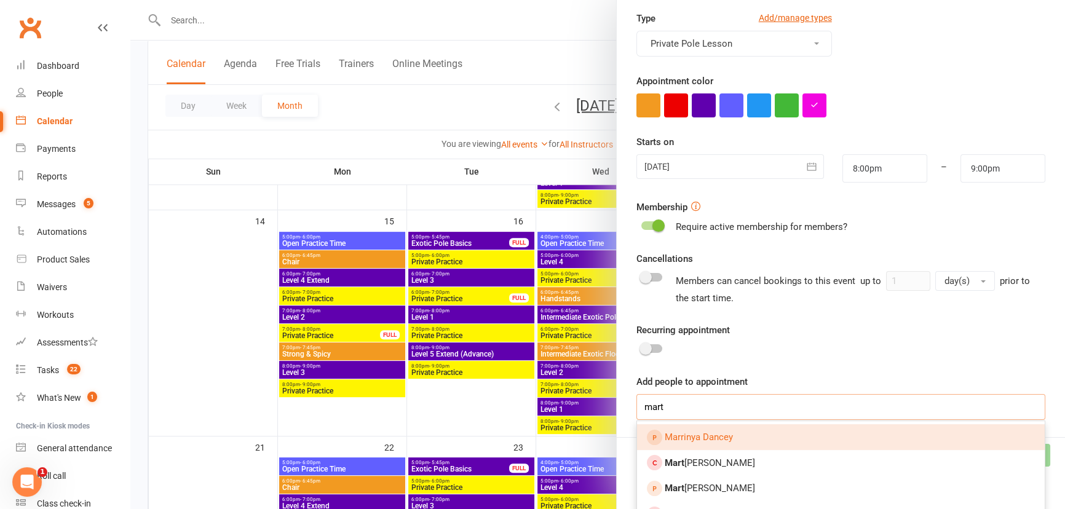
scroll to position [240, 0]
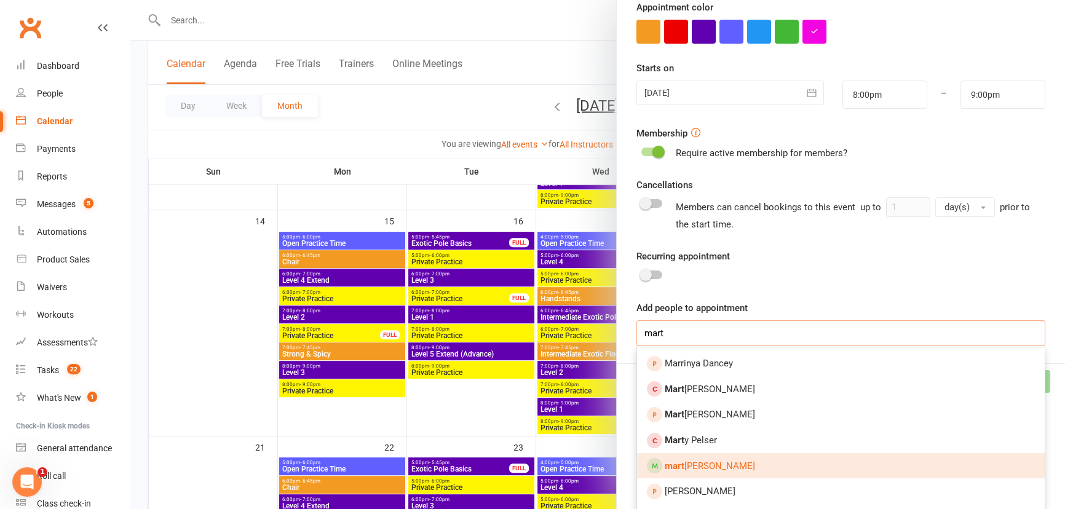
type input "mart"
click at [768, 470] on link "mart [PERSON_NAME]" at bounding box center [841, 466] width 408 height 26
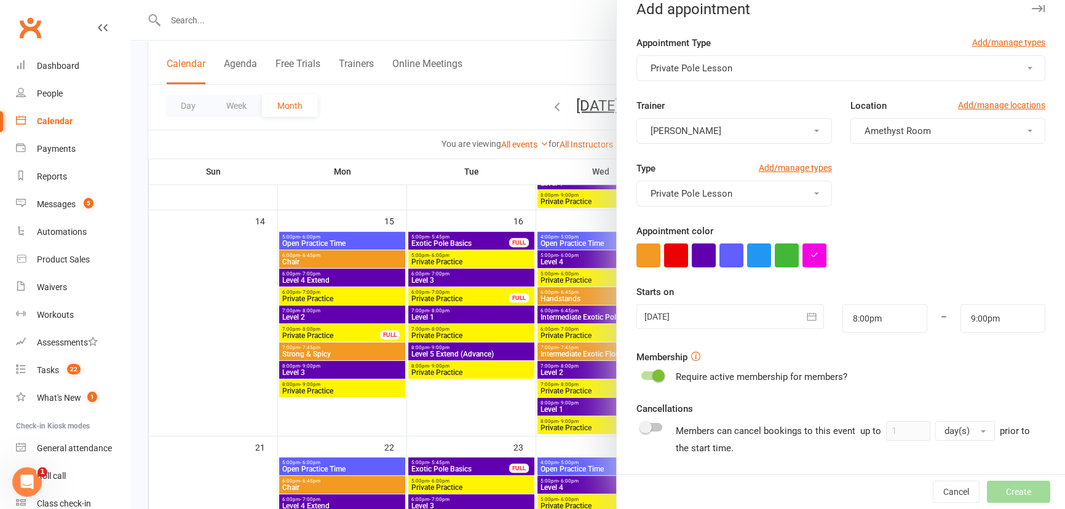
scroll to position [0, 0]
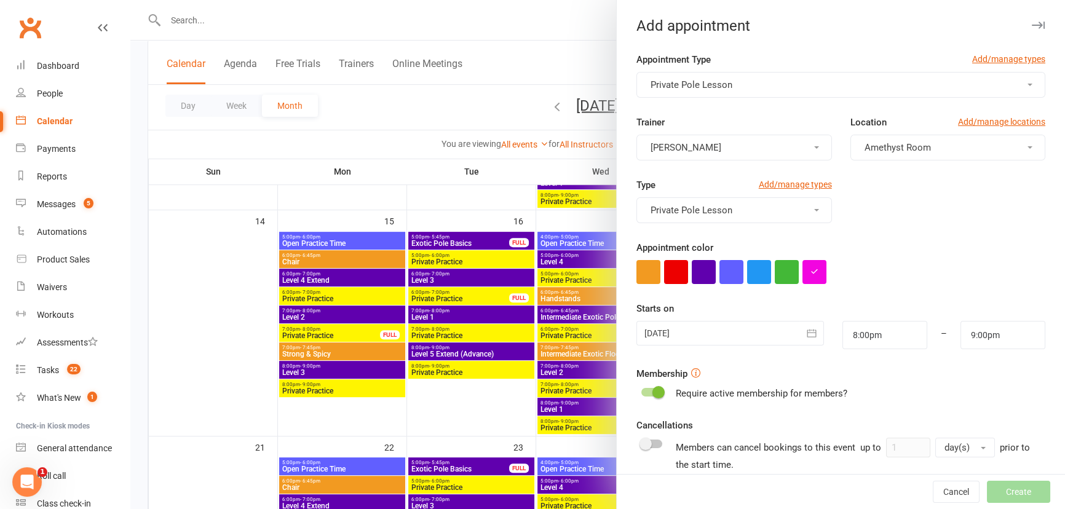
drag, startPoint x: 1019, startPoint y: 26, endPoint x: 594, endPoint y: 34, distance: 425.5
click at [1032, 26] on icon "button" at bounding box center [1038, 25] width 13 height 7
